Goal: Feedback & Contribution: Submit feedback/report problem

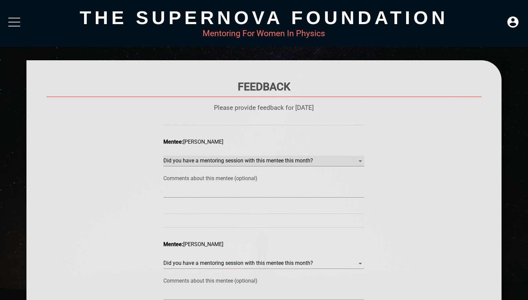
click at [212, 157] on month\? "​" at bounding box center [263, 161] width 201 height 11
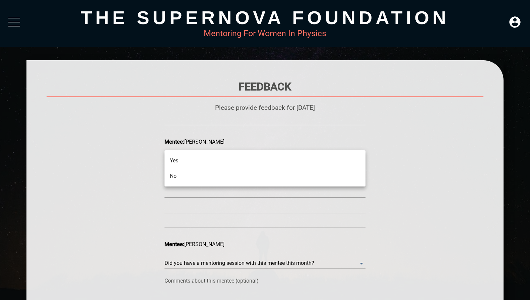
click at [183, 174] on li "No" at bounding box center [264, 175] width 201 height 15
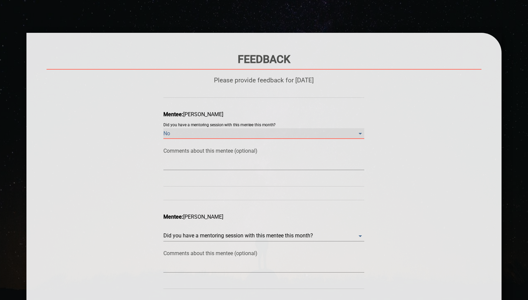
scroll to position [60, 0]
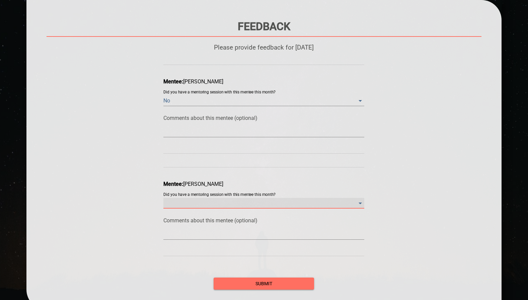
click at [180, 202] on month\? "​" at bounding box center [263, 203] width 201 height 11
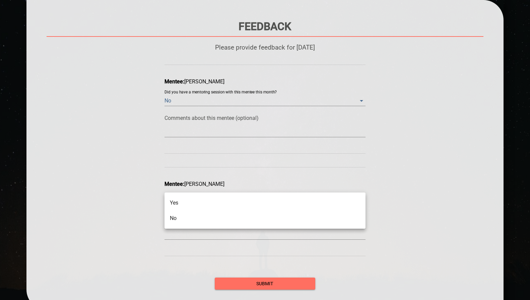
click at [124, 209] on div at bounding box center [265, 150] width 530 height 300
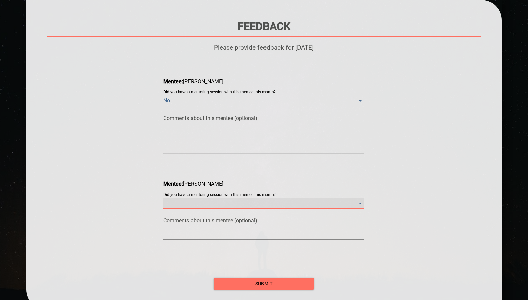
click at [212, 203] on month\? "​" at bounding box center [263, 203] width 201 height 11
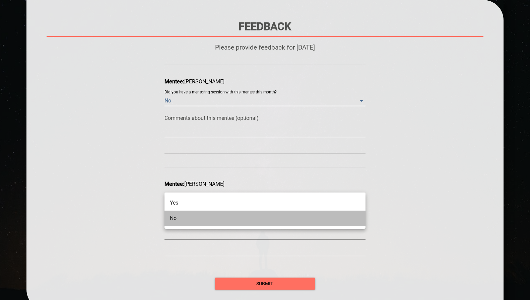
click at [198, 216] on li "No" at bounding box center [264, 218] width 201 height 15
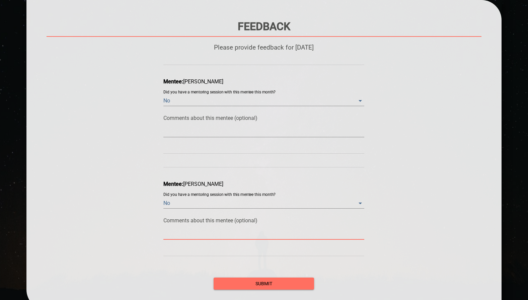
click at [193, 235] on textarea at bounding box center [263, 234] width 201 height 6
type textarea "W"
type textarea "We"
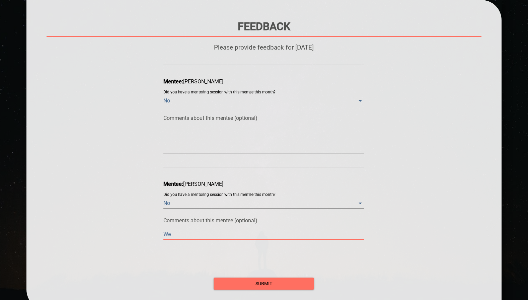
type textarea "We"
type textarea "We h"
type textarea "We ha"
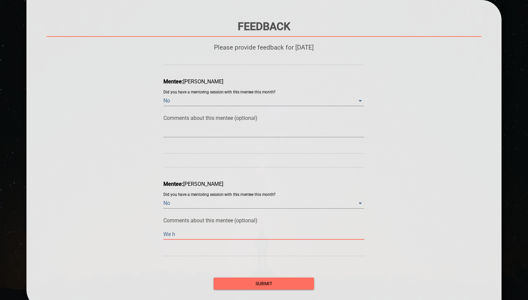
type textarea "We ha"
type textarea "We hav"
type textarea "We have"
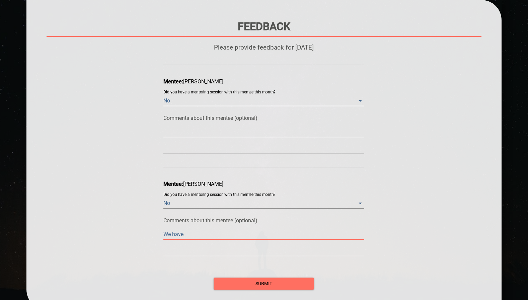
type textarea "We have"
type textarea "We have a"
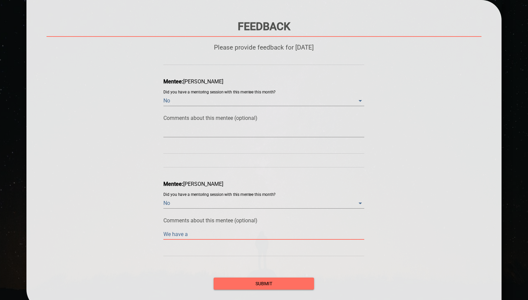
type textarea "We have a"
type textarea "We have a m"
type textarea "We have a me"
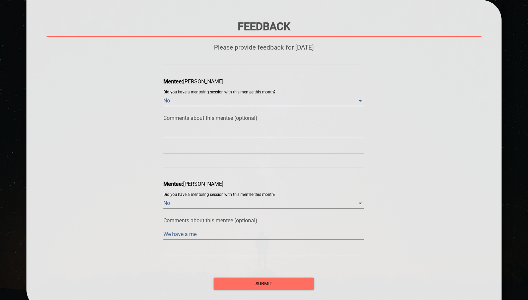
type textarea "We have a mee"
type textarea "We have a meet"
type textarea "We have a meeti"
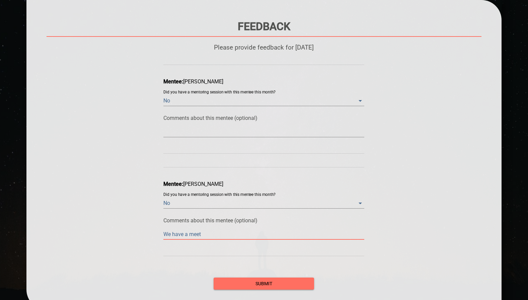
type textarea "We have a meeti"
type textarea "We have a meetin"
type textarea "We have a meeting"
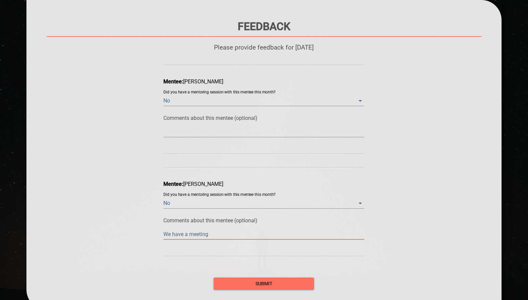
type textarea "We have a meetings"
type textarea "We have a meeting"
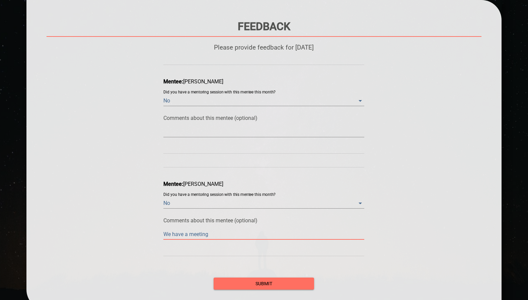
type textarea "We have a meeting"
type textarea "We have a meeting s"
type textarea "We have a meeting sc"
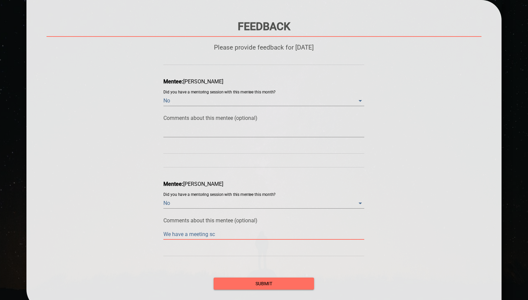
type textarea "We have a meeting sch"
type textarea "We have a meeting sche"
type textarea "We have a meeting sched"
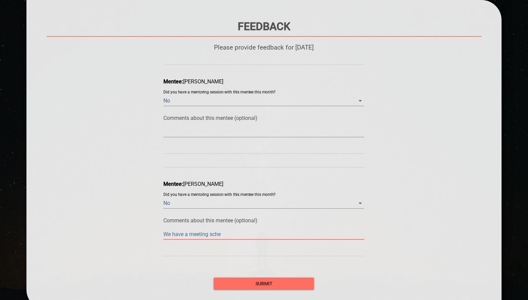
type textarea "We have a meeting sched"
type textarea "We have a meeting schedu"
type textarea "We have a meeting schedul"
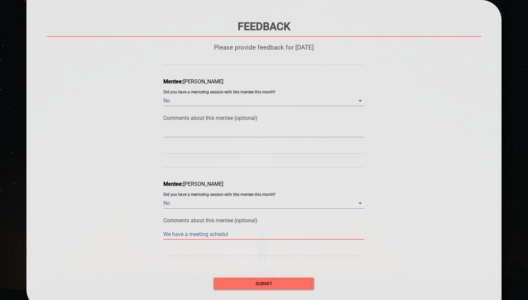
type textarea "We have a meeting schedule"
type textarea "We have a meeting scheduled"
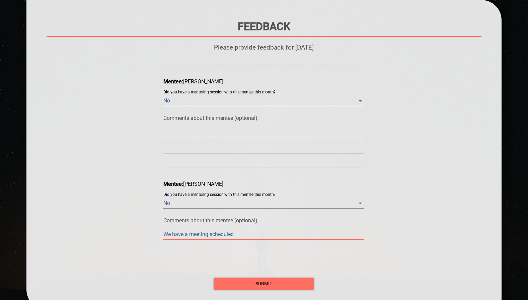
type textarea "We have a meeting scheduled"
type textarea "We have a meeting scheduled a"
type textarea "We have a meeting scheduled at"
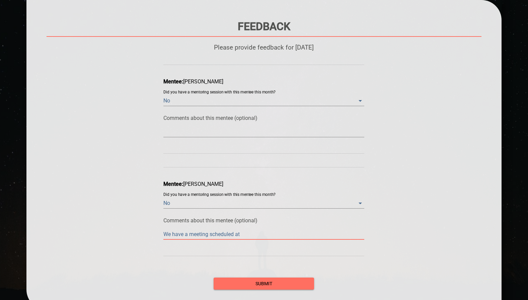
type textarea "We have a meeting scheduled at"
type textarea "We have a meeting scheduled at t"
type textarea "We have a meeting scheduled at th"
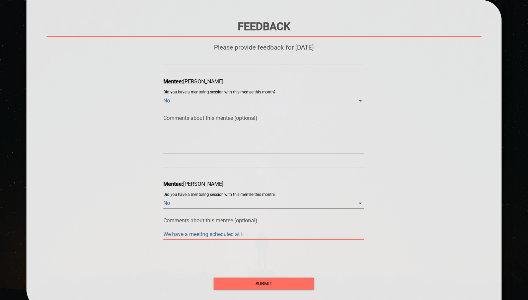
type textarea "We have a meeting scheduled at th"
type textarea "We have a meeting scheduled at the"
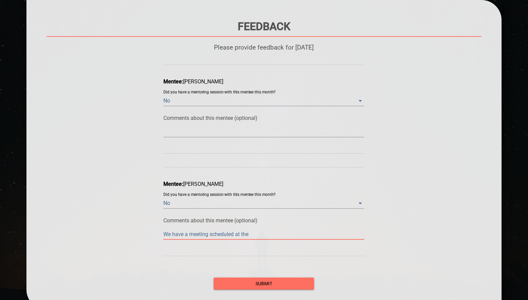
type textarea "We have a meeting scheduled at the e"
type textarea "We have a meeting scheduled at the en"
type textarea "We have a meeting scheduled at the end"
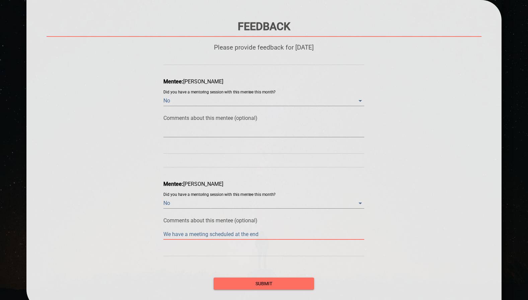
type textarea "We have a meeting scheduled at the end"
type textarea "We have a meeting scheduled at the end o"
type textarea "We have a meeting scheduled at the end of"
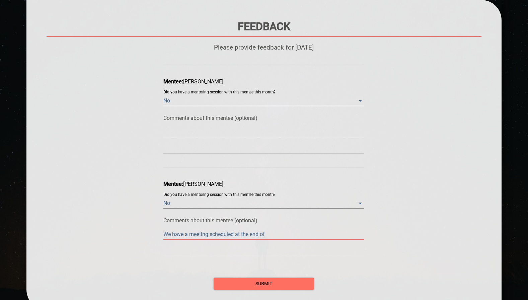
type textarea "We have a meeting scheduled at the end of"
type textarea "We have a meeting scheduled at the end of A"
type textarea "We have a meeting scheduled at the end of Au"
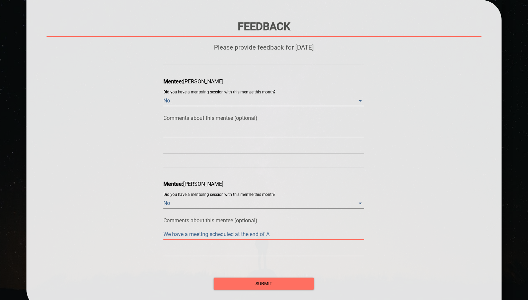
type textarea "We have a meeting scheduled at the end of Au"
type textarea "We have a meeting scheduled at the end of Aug"
type textarea "We have a meeting scheduled at the end of Augu"
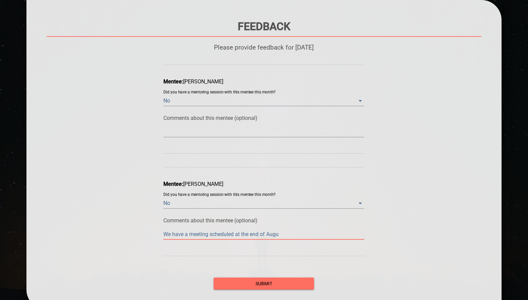
type textarea "We have a meeting scheduled at the end of Augus"
type textarea "We have a meeting scheduled at the end of August"
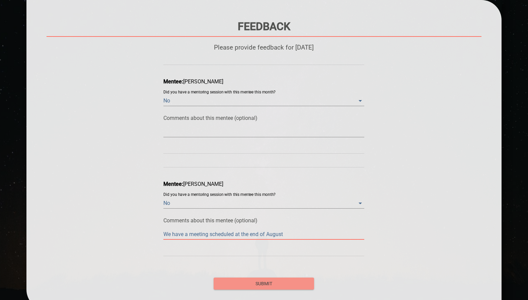
type textarea "We have a meeting scheduled at the end of August"
click at [218, 284] on button "submit" at bounding box center [264, 284] width 100 height 12
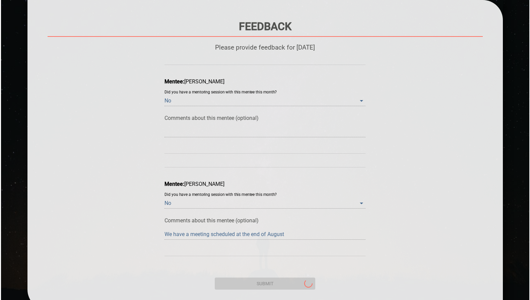
scroll to position [0, 0]
